Goal: Task Accomplishment & Management: Use online tool/utility

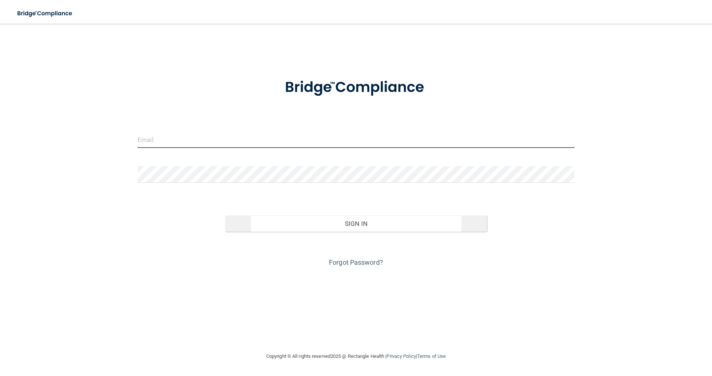
type input "[EMAIL_ADDRESS][DOMAIN_NAME]"
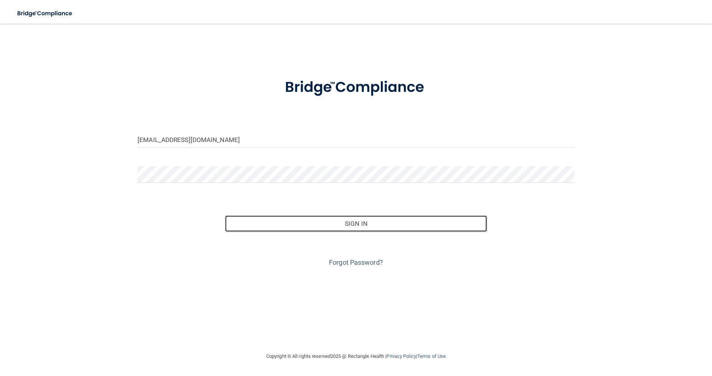
drag, startPoint x: 357, startPoint y: 224, endPoint x: 375, endPoint y: 234, distance: 20.8
click at [357, 224] on button "Sign In" at bounding box center [356, 223] width 262 height 16
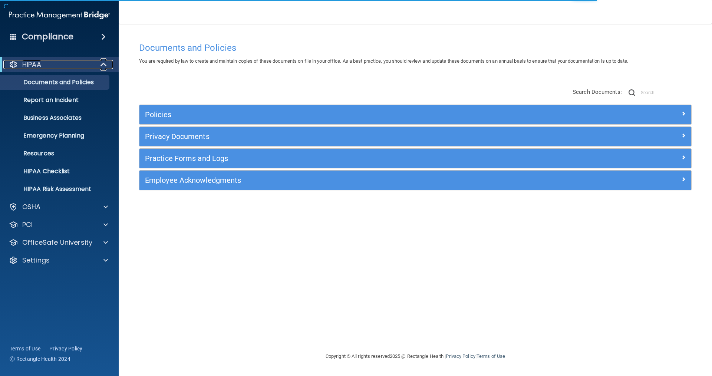
click at [104, 65] on span at bounding box center [104, 64] width 6 height 9
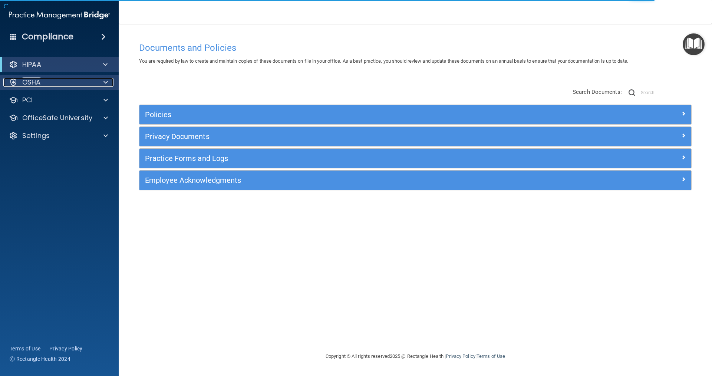
click at [104, 79] on span at bounding box center [105, 82] width 4 height 9
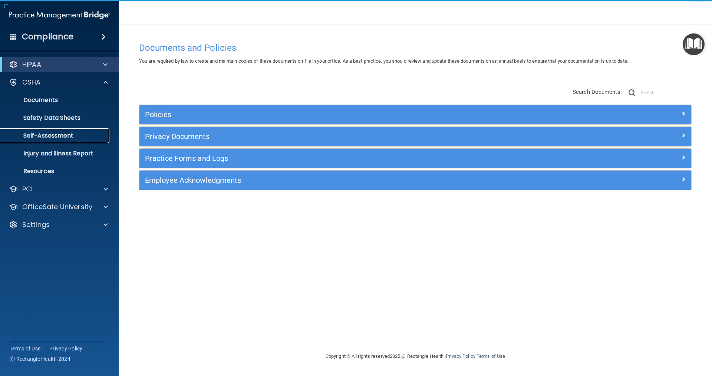
click at [50, 135] on p "Self-Assessment" at bounding box center [55, 135] width 101 height 7
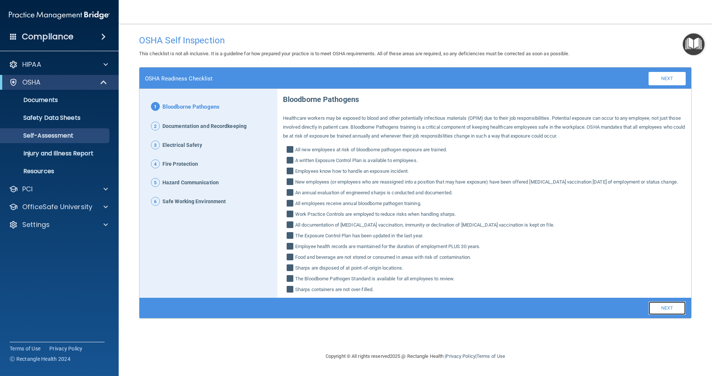
click at [667, 315] on link "Next" at bounding box center [667, 308] width 37 height 13
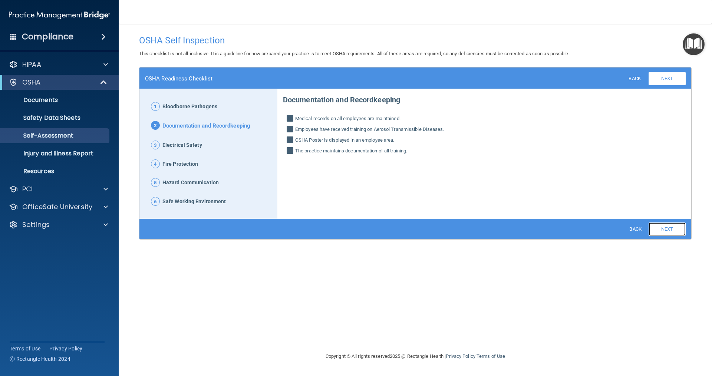
click at [668, 231] on link "Next" at bounding box center [667, 229] width 37 height 13
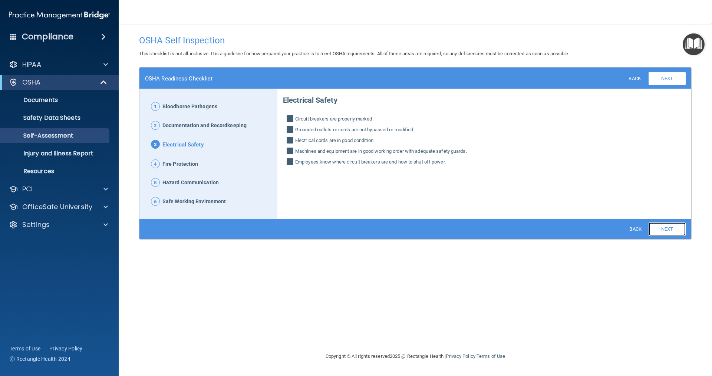
click at [668, 231] on link "Next" at bounding box center [667, 229] width 37 height 13
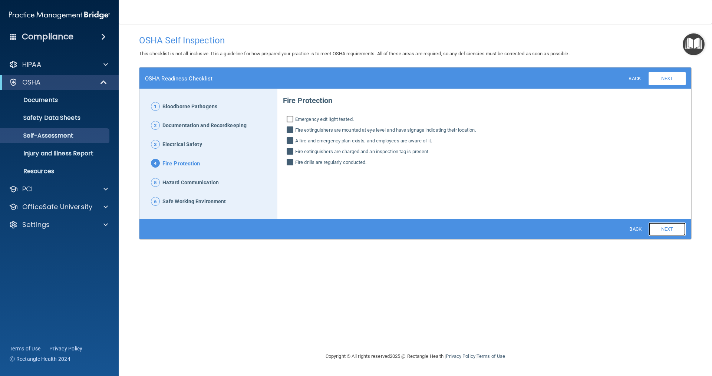
click at [668, 231] on link "Next" at bounding box center [667, 229] width 37 height 13
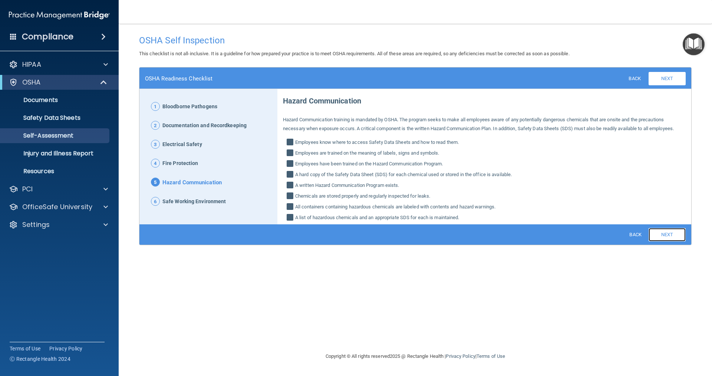
click at [669, 239] on link "Next" at bounding box center [667, 234] width 37 height 13
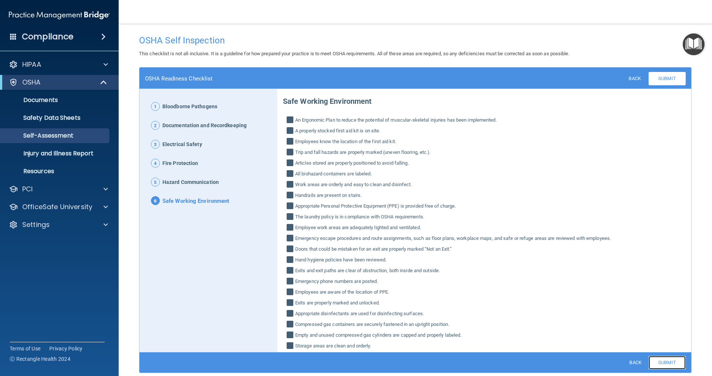
click at [665, 359] on link "Submit" at bounding box center [667, 362] width 37 height 13
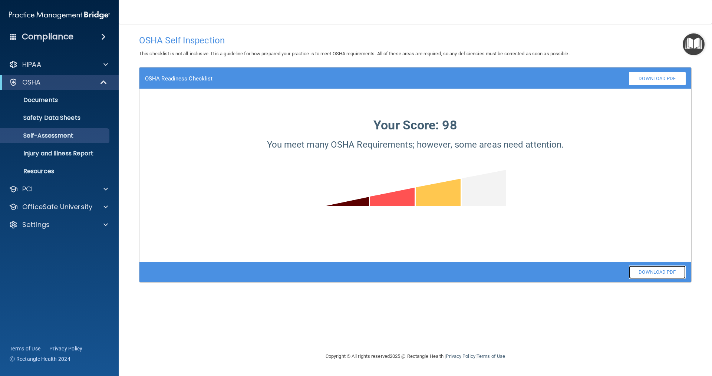
click at [662, 273] on link "Download PDF" at bounding box center [657, 272] width 57 height 13
click at [102, 82] on span at bounding box center [104, 82] width 6 height 9
